Goal: Complete application form

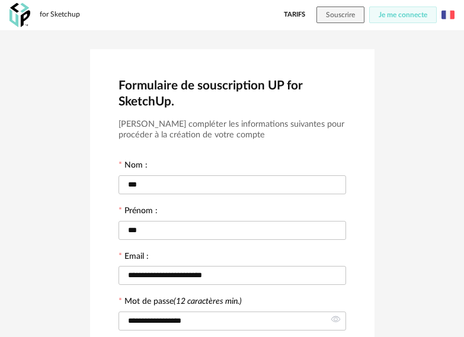
scroll to position [237, 0]
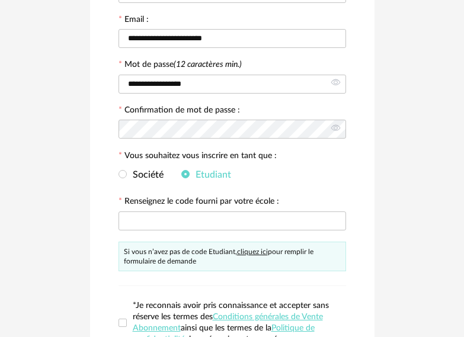
click at [257, 251] on link "cliquez ici" at bounding box center [252, 251] width 31 height 7
click at [120, 175] on span at bounding box center [123, 174] width 8 height 8
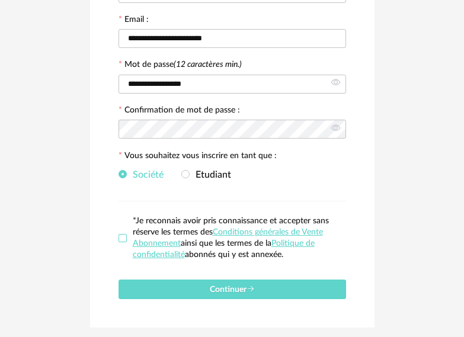
click at [123, 235] on span at bounding box center [123, 238] width 8 height 8
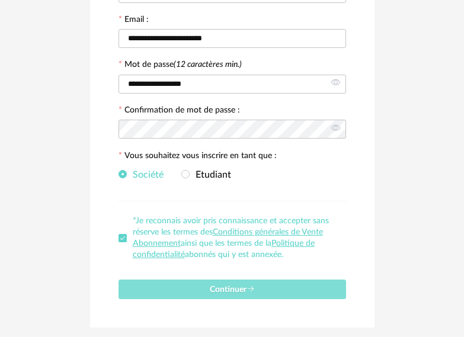
click at [210, 292] on span "Continuer" at bounding box center [232, 290] width 45 height 8
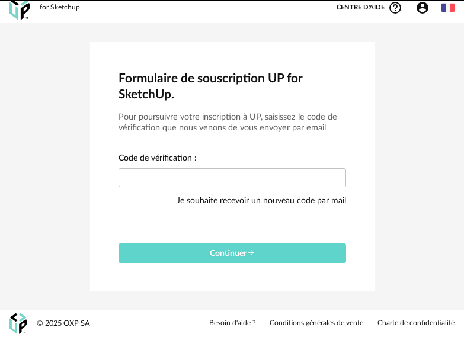
scroll to position [7, 0]
click at [241, 203] on div "Je souhaite recevoir un nouveau code par mail" at bounding box center [262, 201] width 170 height 24
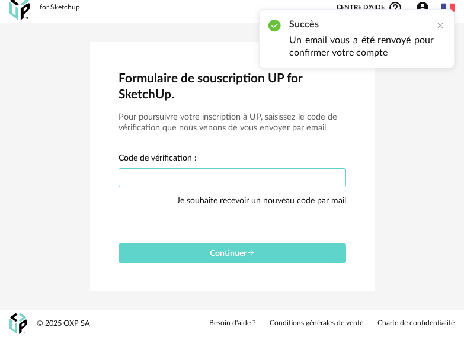
click at [325, 179] on input "text" at bounding box center [233, 177] width 228 height 19
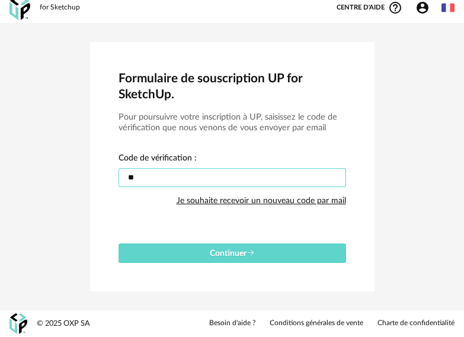
type input "*"
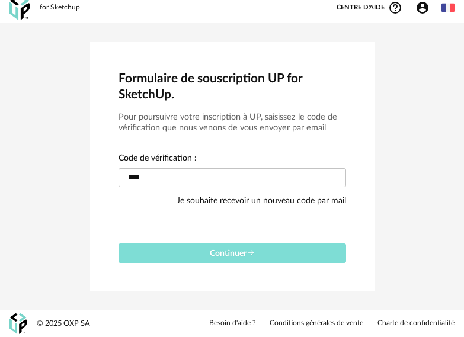
click at [253, 255] on icon "submit" at bounding box center [251, 253] width 8 height 8
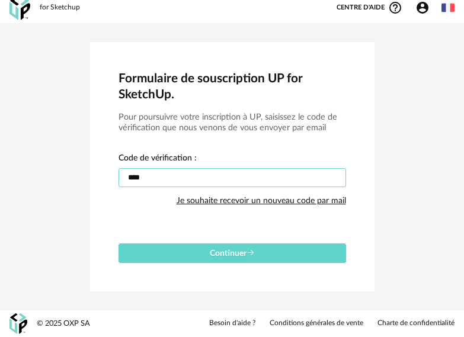
click at [162, 172] on input "****" at bounding box center [233, 177] width 228 height 19
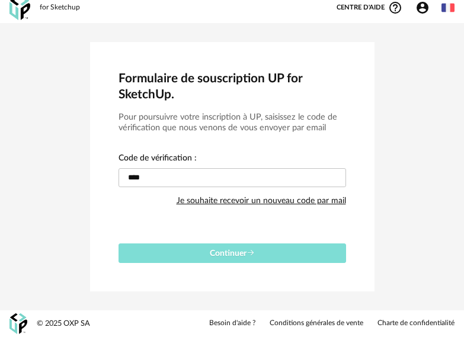
click at [248, 255] on icon "submit" at bounding box center [251, 253] width 8 height 8
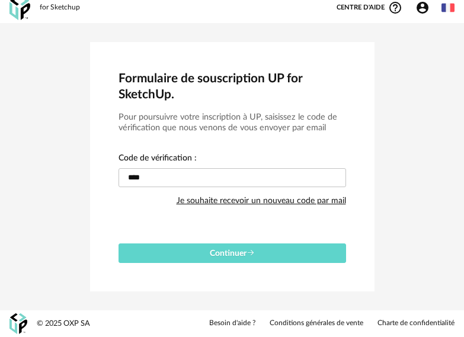
click at [250, 205] on div "Je souhaite recevoir un nouveau code par mail" at bounding box center [262, 201] width 170 height 24
click at [217, 179] on input "****" at bounding box center [233, 177] width 228 height 19
type input "*"
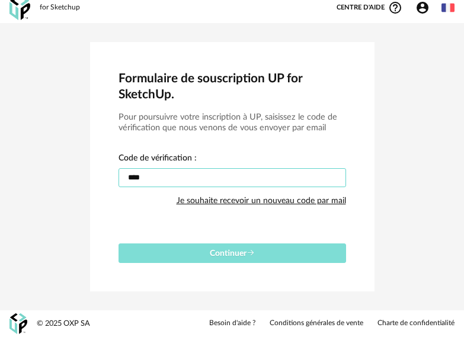
type input "****"
click at [229, 249] on button "Continuer" at bounding box center [233, 254] width 228 height 20
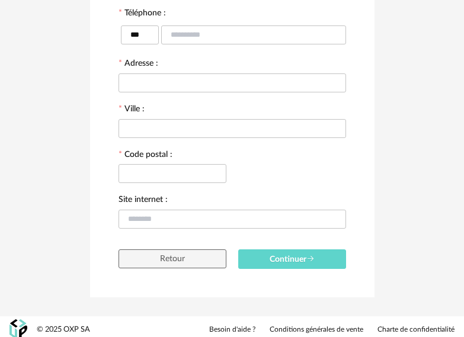
scroll to position [340, 0]
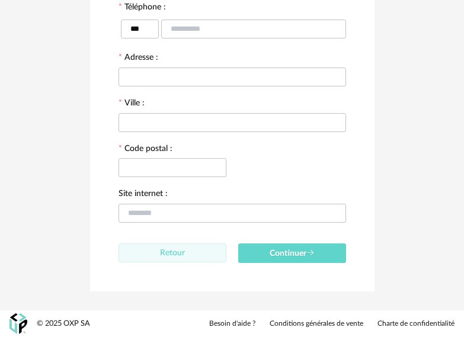
click at [165, 254] on span "Retour" at bounding box center [172, 253] width 25 height 8
type input "***"
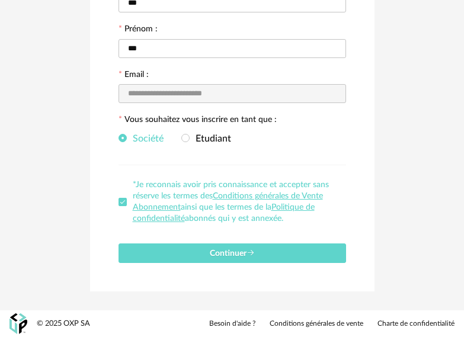
scroll to position [182, 0]
click at [184, 141] on span at bounding box center [185, 138] width 8 height 8
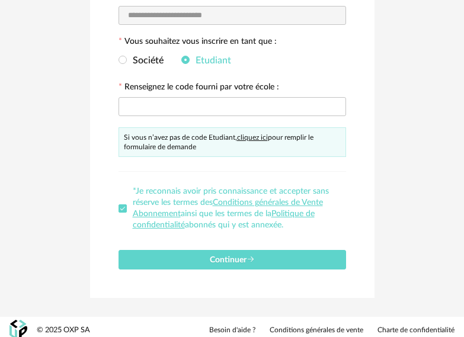
scroll to position [267, 0]
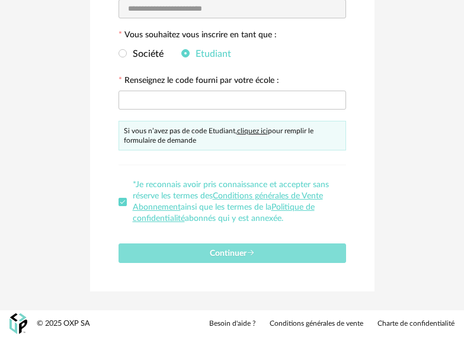
click at [231, 253] on span "Continuer" at bounding box center [232, 254] width 45 height 8
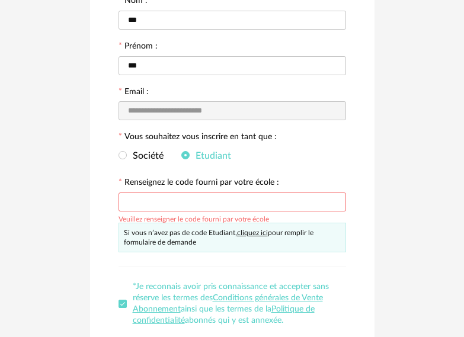
scroll to position [148, 0]
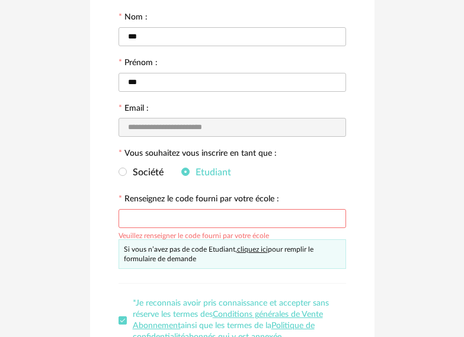
click at [257, 251] on link "cliquez ici" at bounding box center [252, 249] width 31 height 7
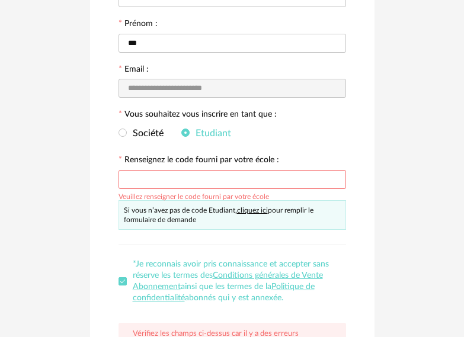
scroll to position [267, 0]
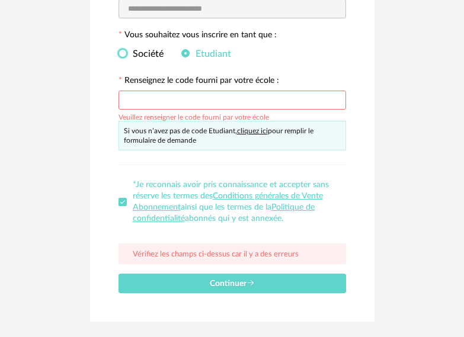
click at [121, 56] on span at bounding box center [123, 53] width 8 height 8
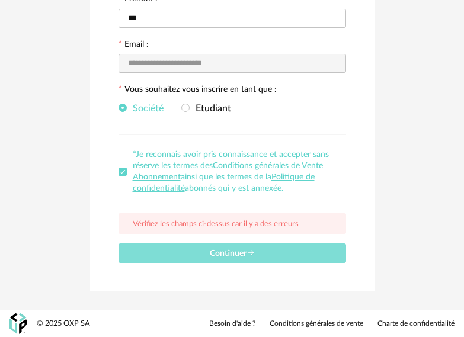
click at [217, 253] on span "Continuer" at bounding box center [232, 254] width 45 height 8
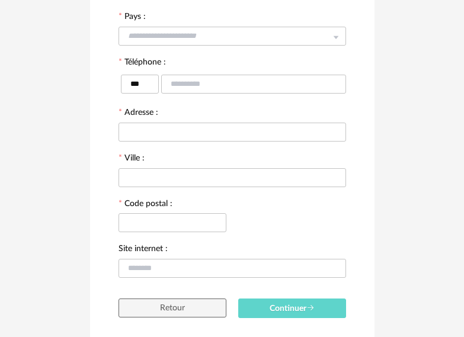
scroll to position [340, 0]
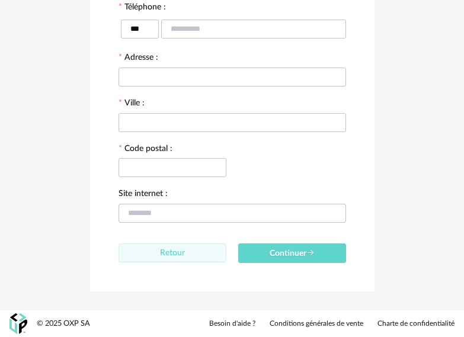
click at [189, 254] on button "Retour" at bounding box center [173, 253] width 108 height 19
type input "***"
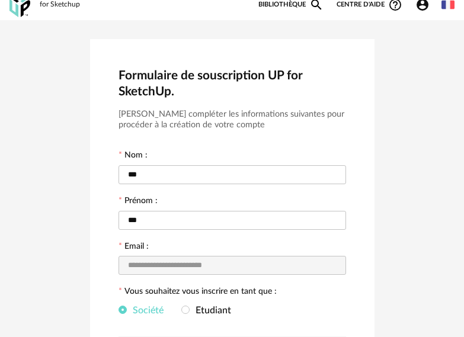
scroll to position [0, 0]
